Goal: Answer question/provide support: Share knowledge or assist other users

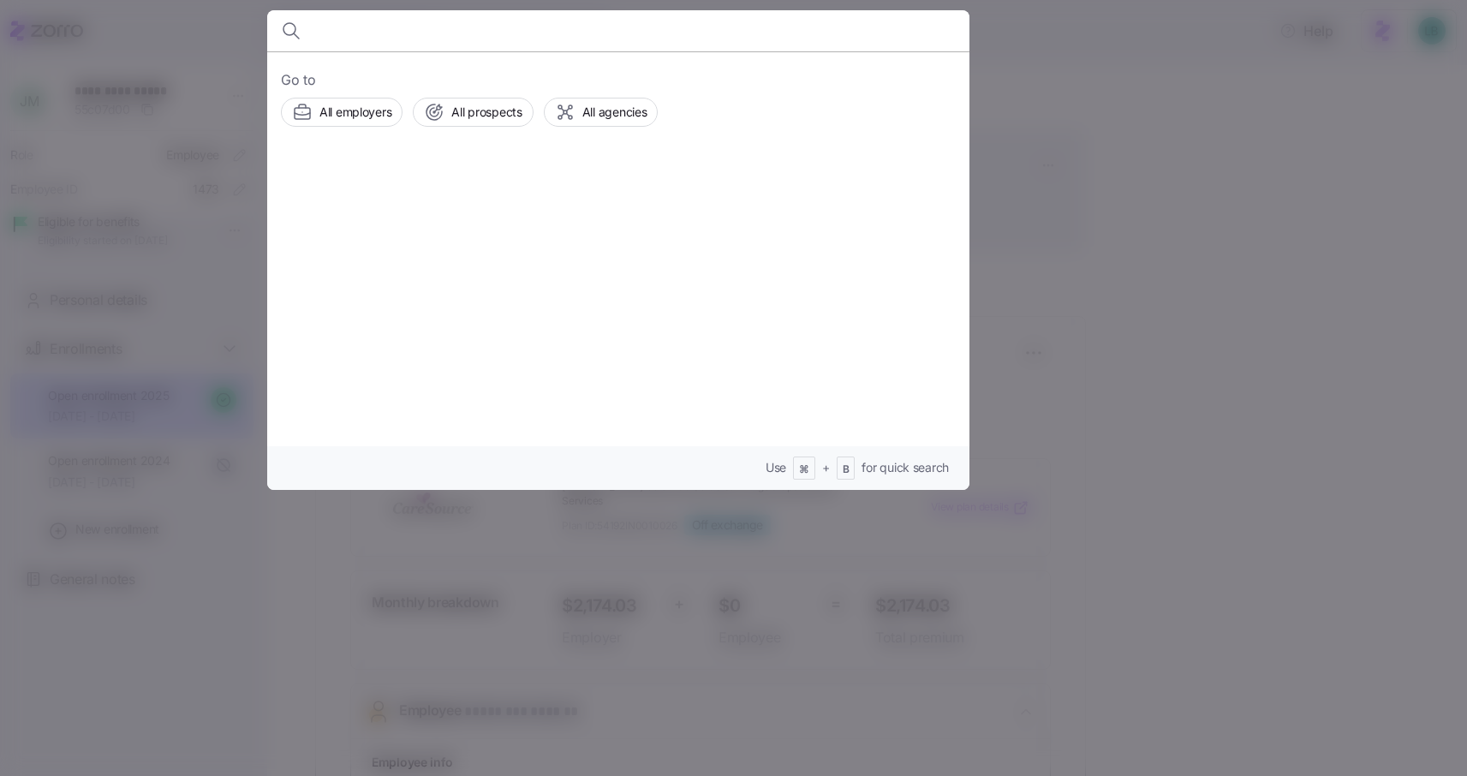
scroll to position [461, 0]
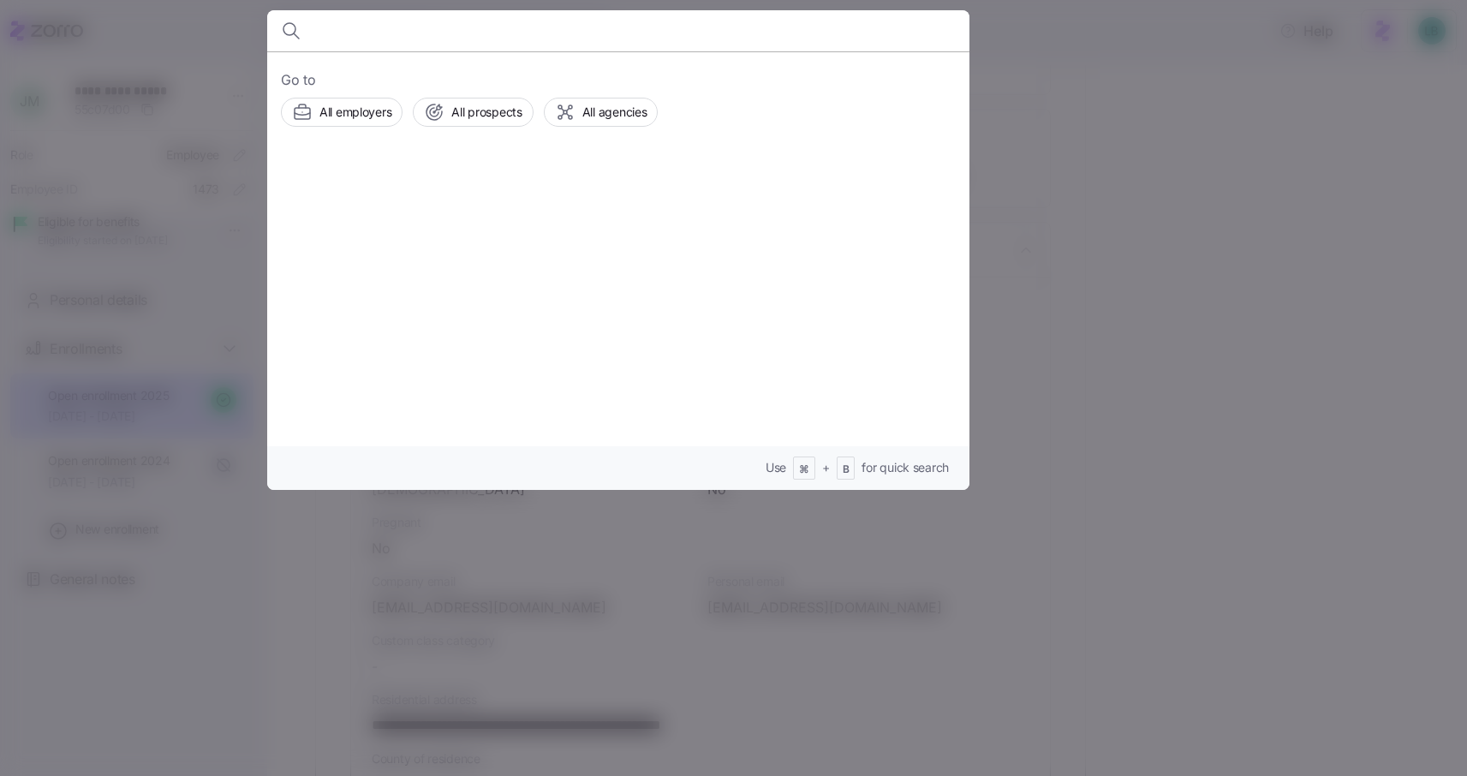
click at [336, 32] on input at bounding box center [534, 30] width 438 height 41
type input "[PERSON_NAME]"
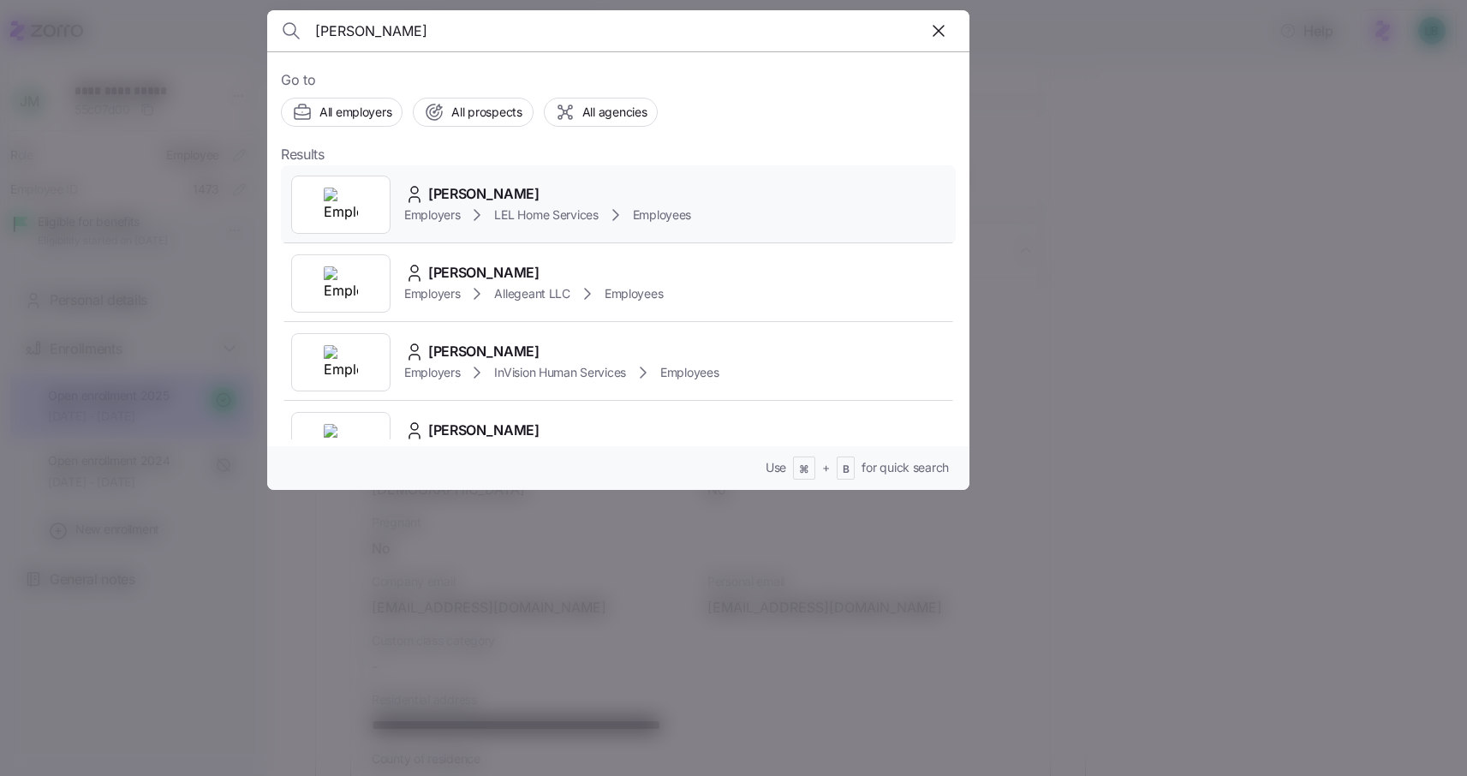
click at [470, 192] on span "[PERSON_NAME]" at bounding box center [483, 193] width 111 height 21
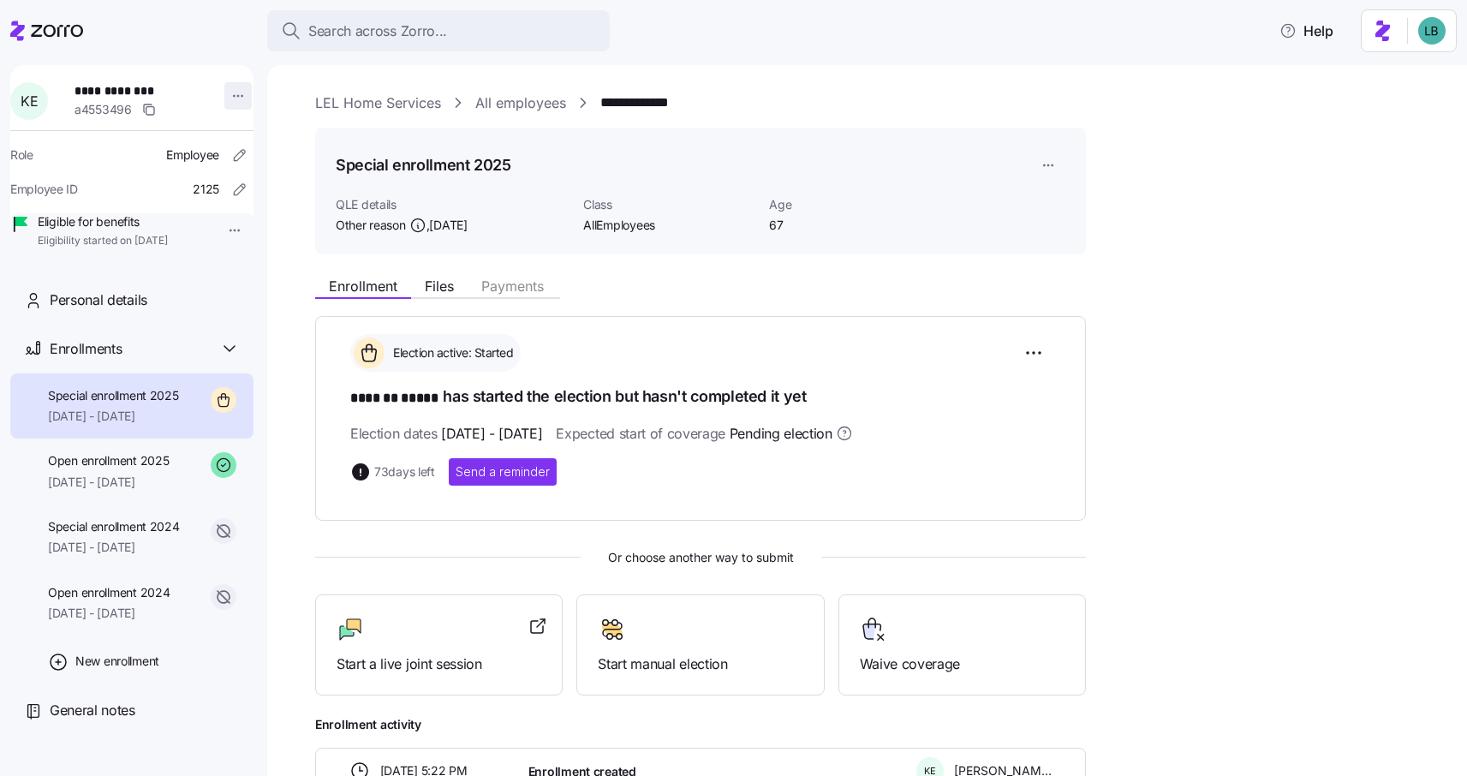
click at [229, 98] on html "**********" at bounding box center [733, 382] width 1467 height 765
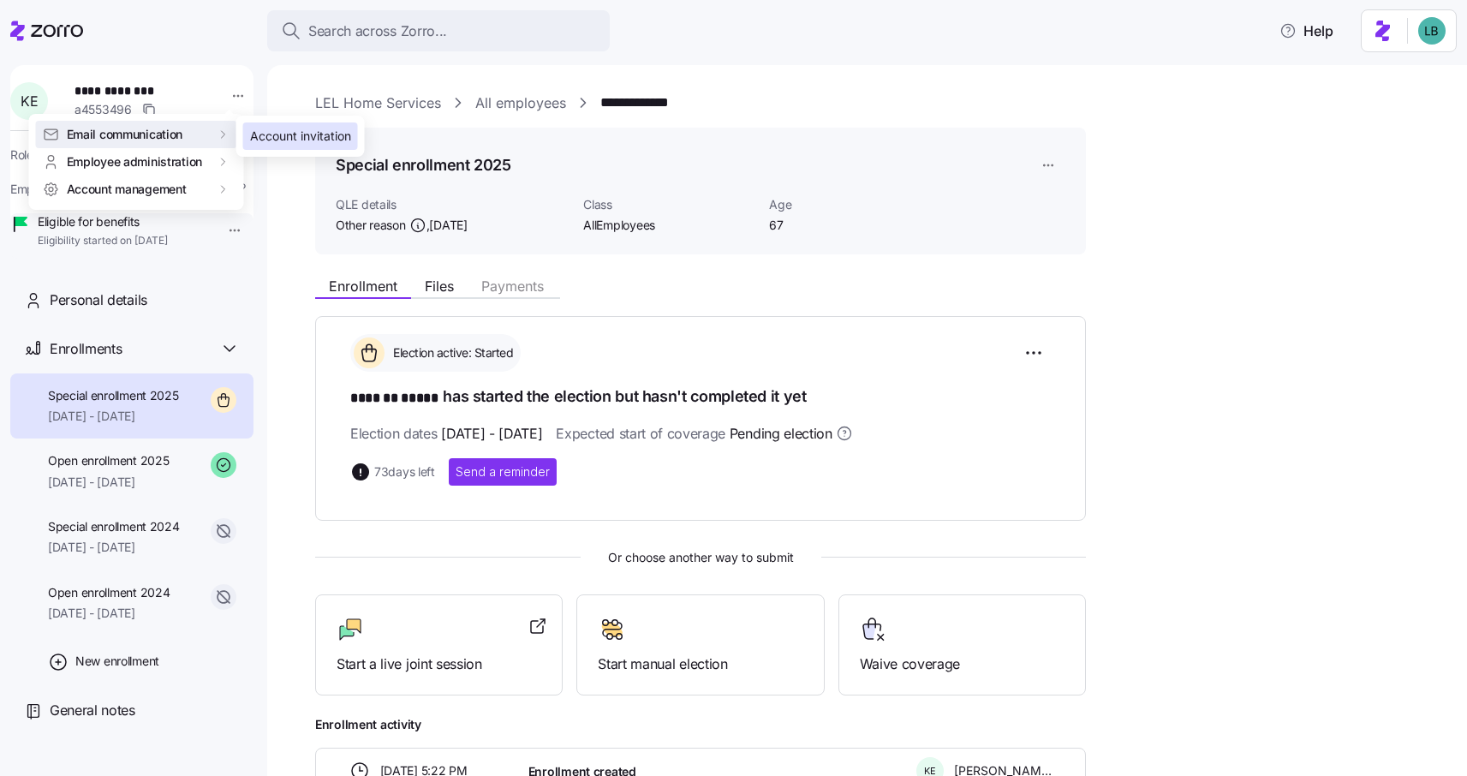
click at [272, 138] on div "Account invitation" at bounding box center [300, 136] width 101 height 19
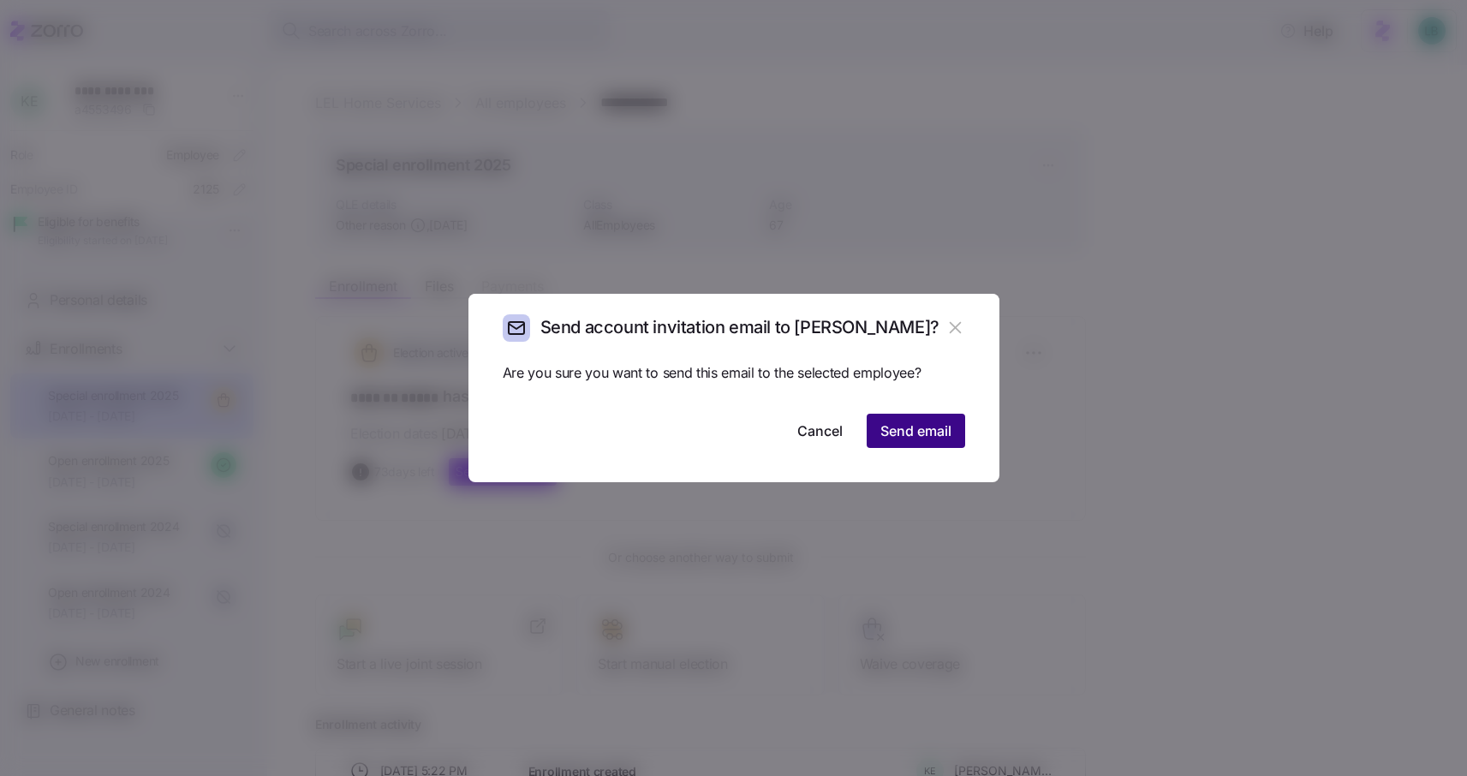
click at [915, 431] on span "Send email" at bounding box center [915, 430] width 71 height 21
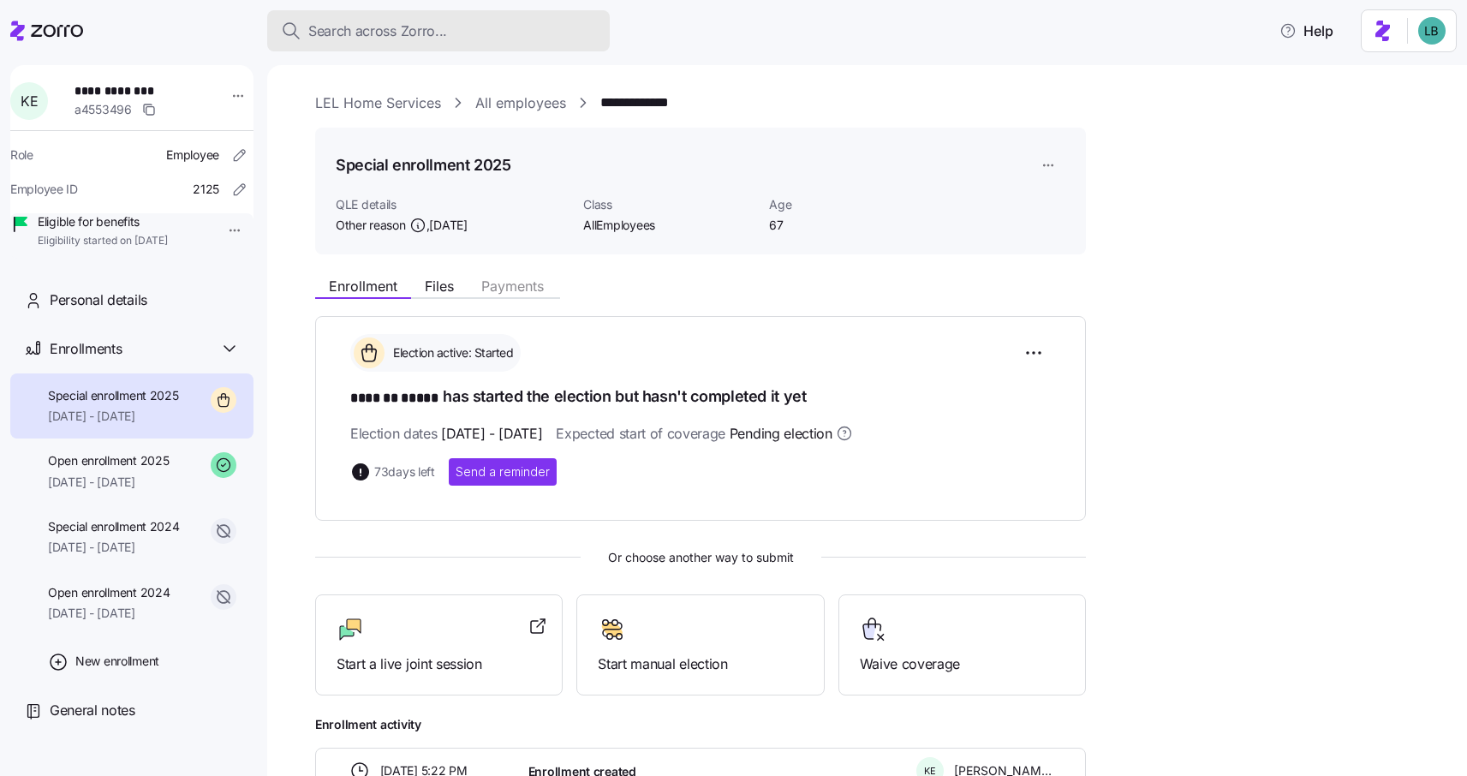
click at [400, 38] on span "Search across Zorro..." at bounding box center [377, 31] width 139 height 21
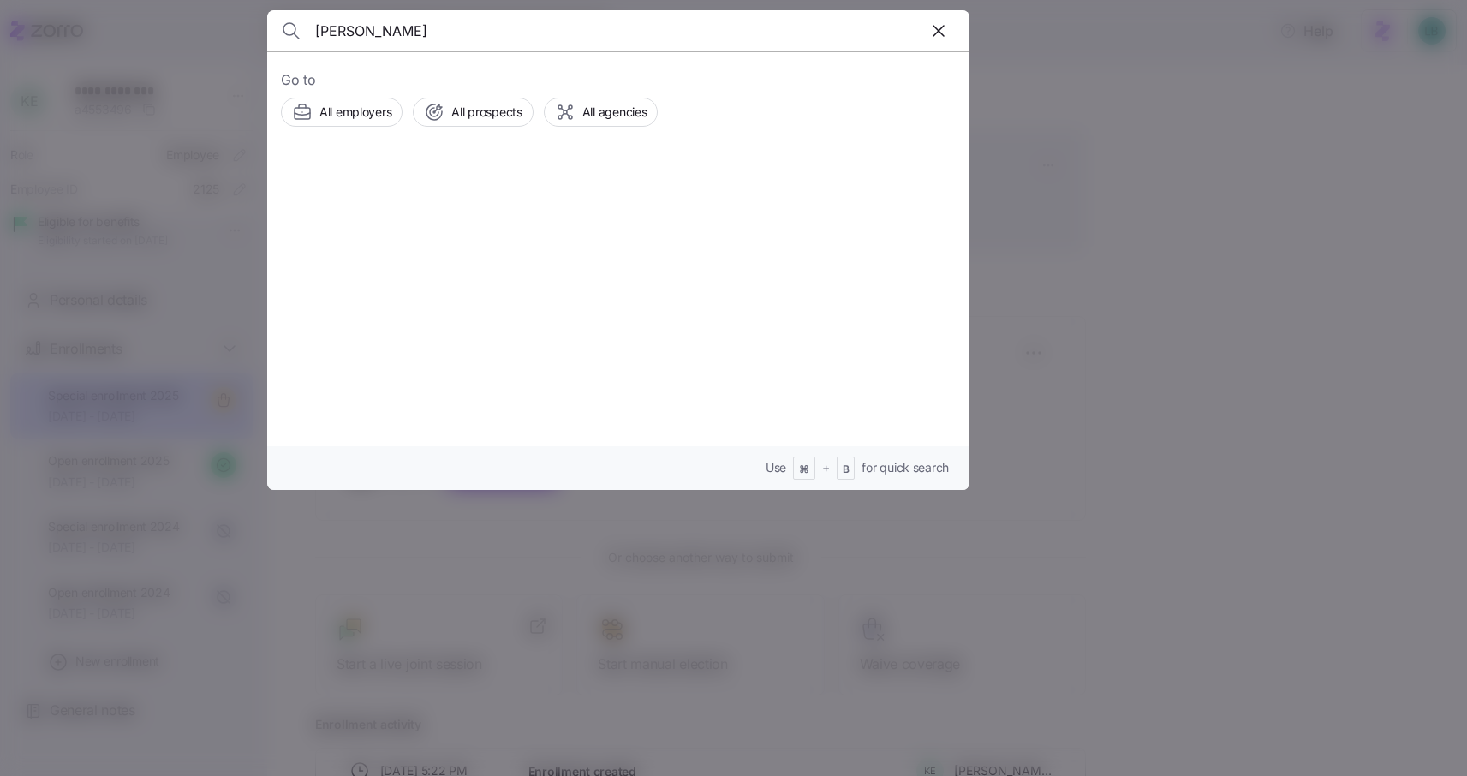
type input "[PERSON_NAME]"
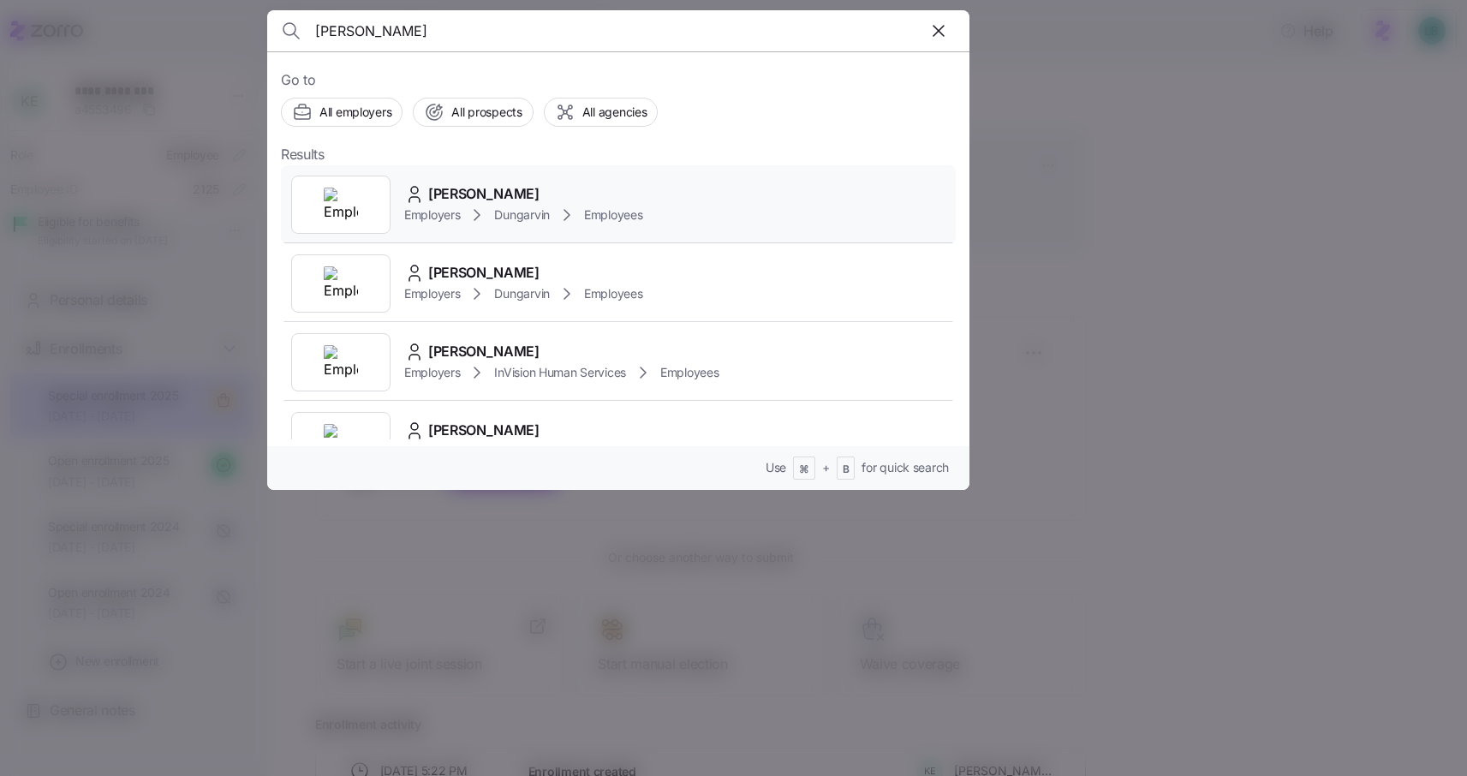
click at [471, 198] on span "[PERSON_NAME]" at bounding box center [483, 193] width 111 height 21
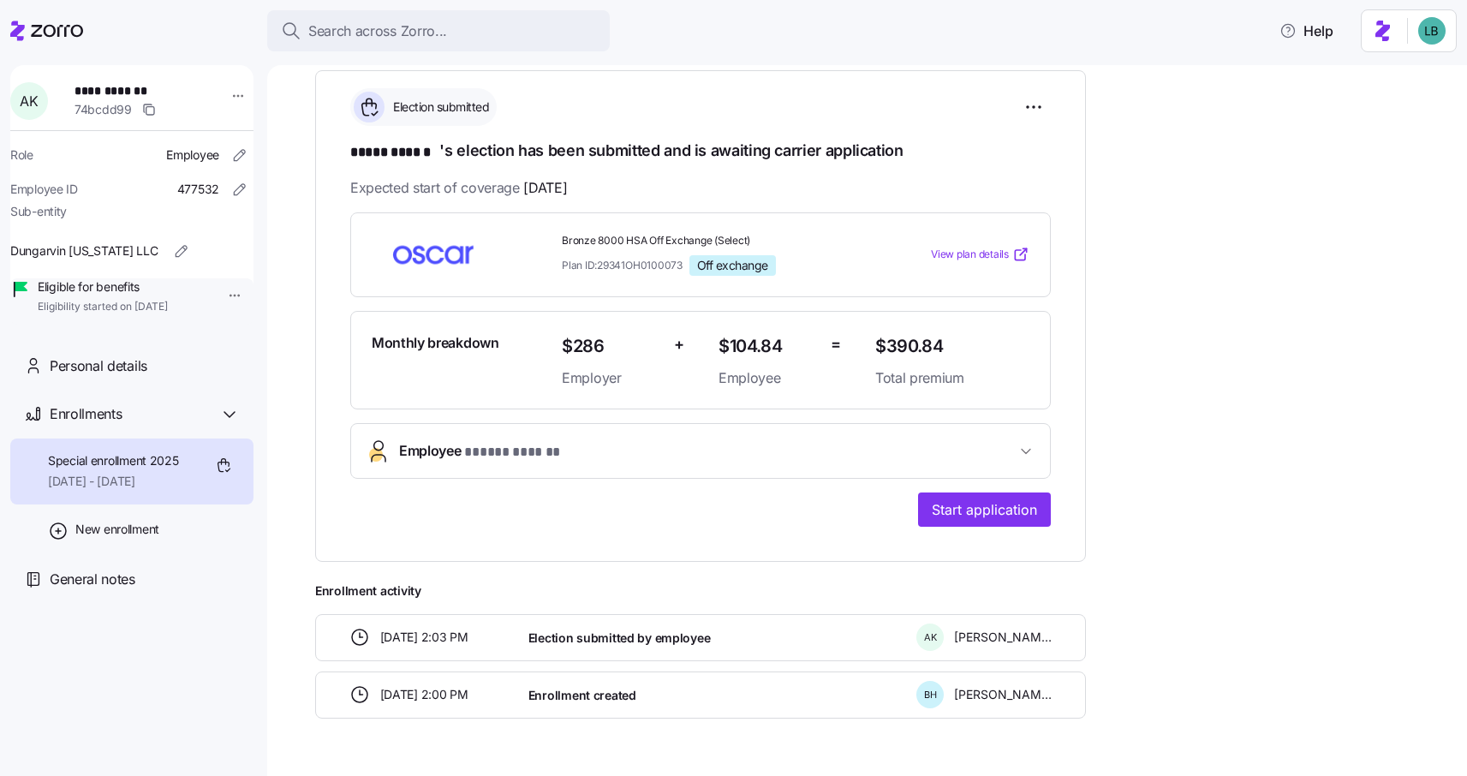
scroll to position [259, 0]
